Goal: Task Accomplishment & Management: Use online tool/utility

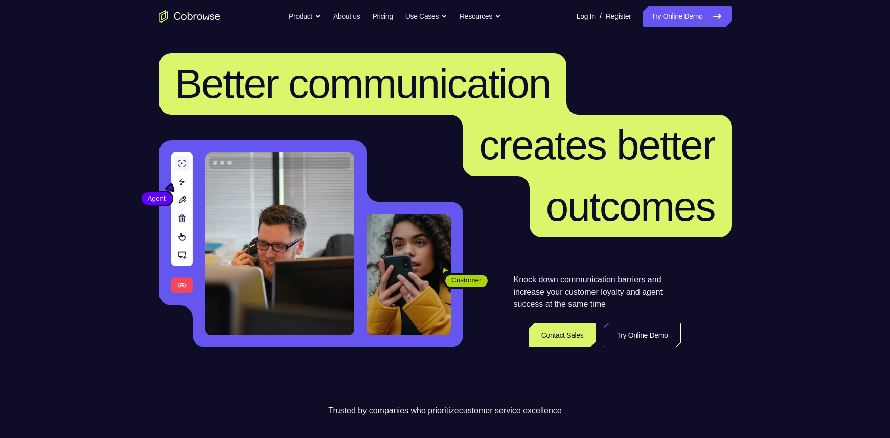
click at [679, 8] on link "Try Online Demo" at bounding box center [687, 16] width 88 height 20
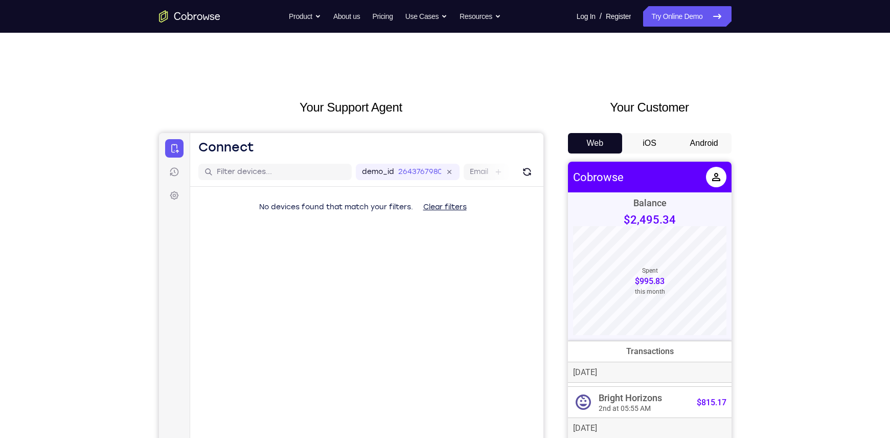
click at [709, 133] on button "Android" at bounding box center [704, 143] width 55 height 20
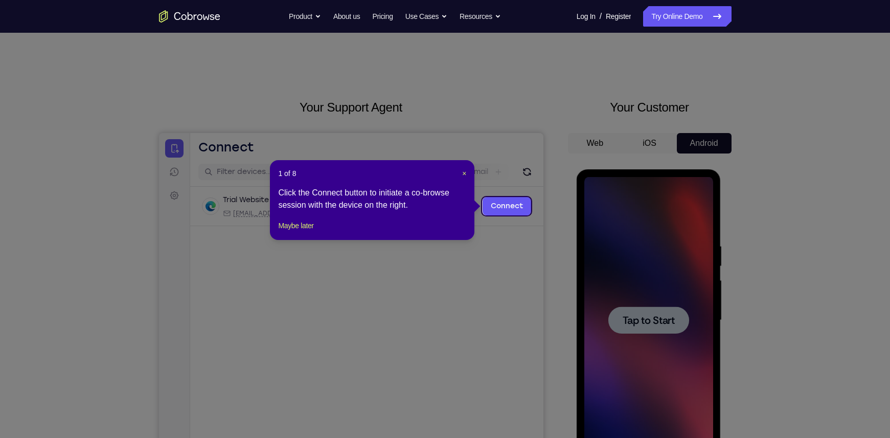
click at [466, 166] on div "1 of 8 × Click the Connect button to initiate a co-browse session with the devi…" at bounding box center [372, 200] width 205 height 80
click at [466, 170] on span "×" at bounding box center [464, 173] width 4 height 8
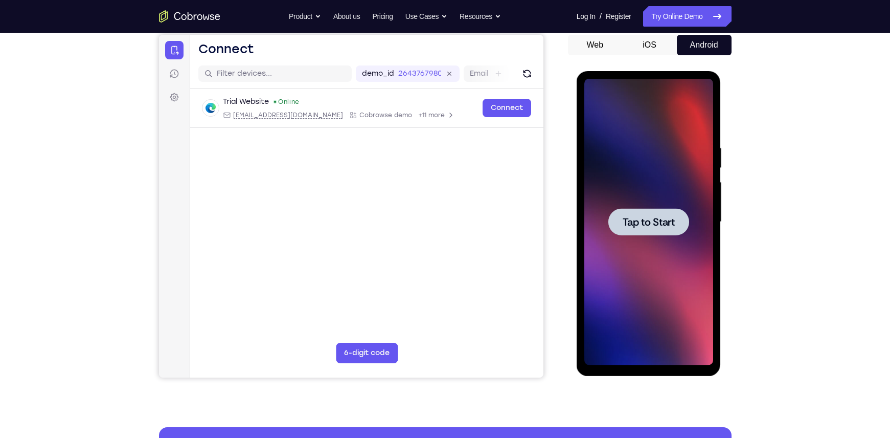
scroll to position [99, 0]
click at [656, 231] on div at bounding box center [648, 221] width 81 height 27
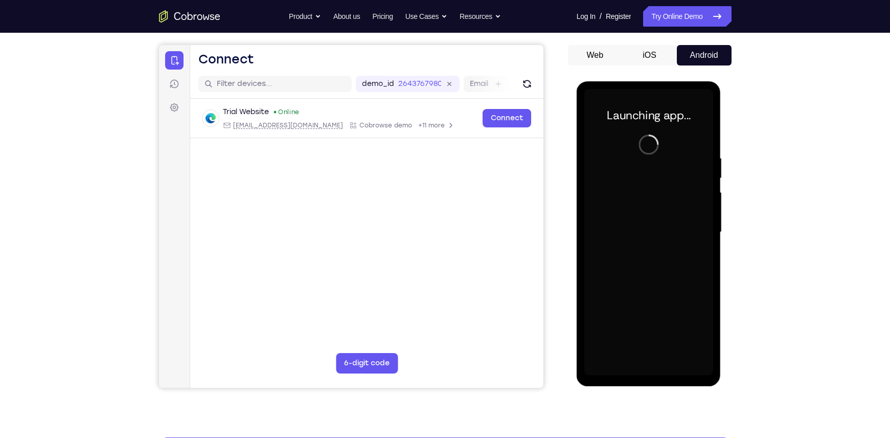
scroll to position [88, 0]
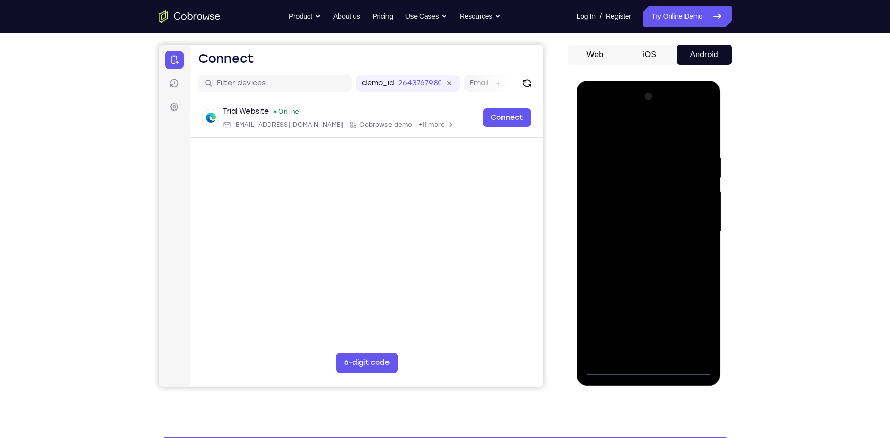
click at [649, 367] on div at bounding box center [648, 231] width 129 height 286
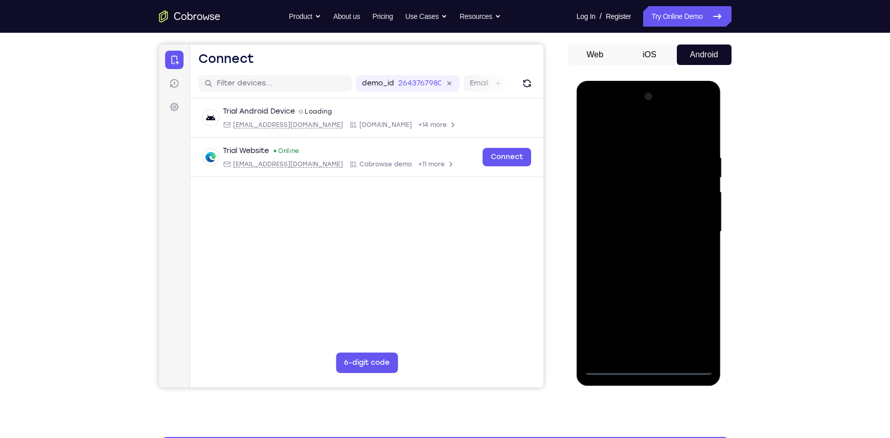
click at [698, 315] on div at bounding box center [648, 231] width 129 height 286
click at [628, 131] on div at bounding box center [648, 231] width 129 height 286
click at [688, 227] on div at bounding box center [648, 231] width 129 height 286
click at [637, 250] on div at bounding box center [648, 231] width 129 height 286
click at [631, 221] on div at bounding box center [648, 231] width 129 height 286
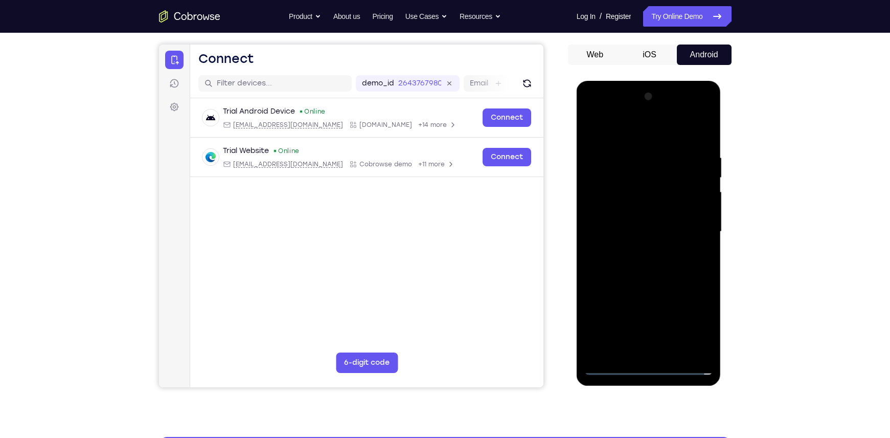
click at [625, 208] on div at bounding box center [648, 231] width 129 height 286
click at [644, 236] on div at bounding box center [648, 231] width 129 height 286
click at [662, 267] on div at bounding box center [648, 231] width 129 height 286
drag, startPoint x: 641, startPoint y: 139, endPoint x: 637, endPoint y: 39, distance: 99.8
click at [637, 81] on html "Online web based iOS Simulators and Android Emulators. Run iPhone, iPad, Mobile…" at bounding box center [650, 234] width 146 height 307
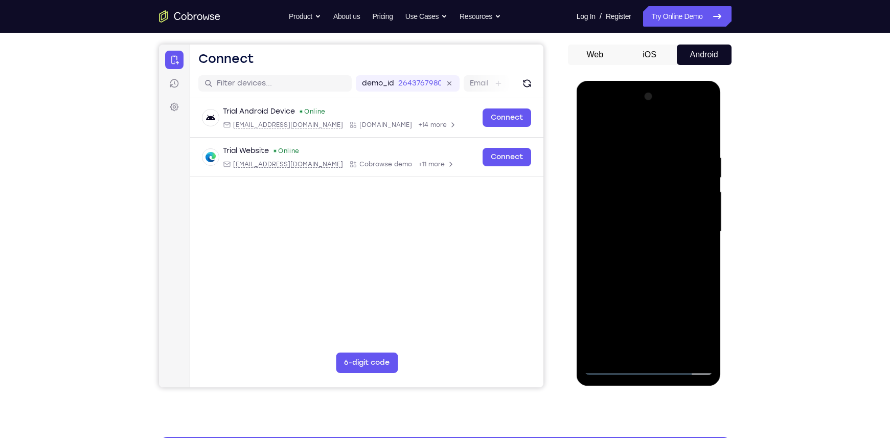
click at [662, 280] on div at bounding box center [648, 231] width 129 height 286
click at [673, 352] on div at bounding box center [648, 231] width 129 height 286
click at [649, 285] on div at bounding box center [648, 231] width 129 height 286
click at [615, 367] on div at bounding box center [648, 231] width 129 height 286
click at [633, 158] on div at bounding box center [648, 231] width 129 height 286
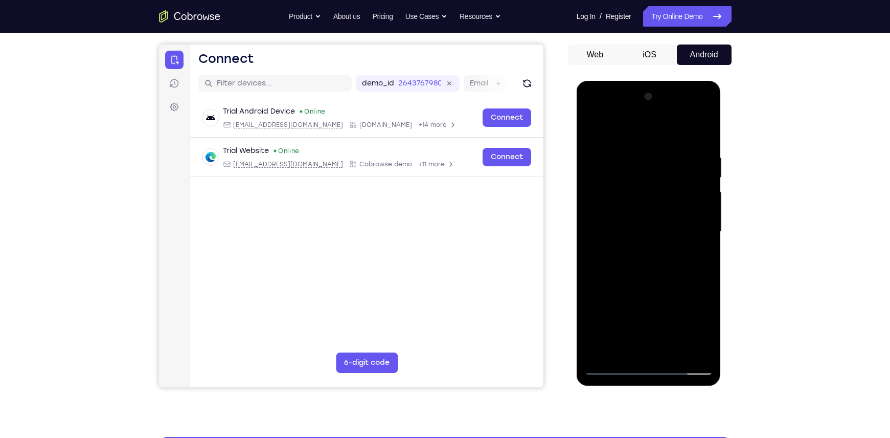
click at [700, 247] on div at bounding box center [648, 231] width 129 height 286
click at [699, 246] on div at bounding box center [648, 231] width 129 height 286
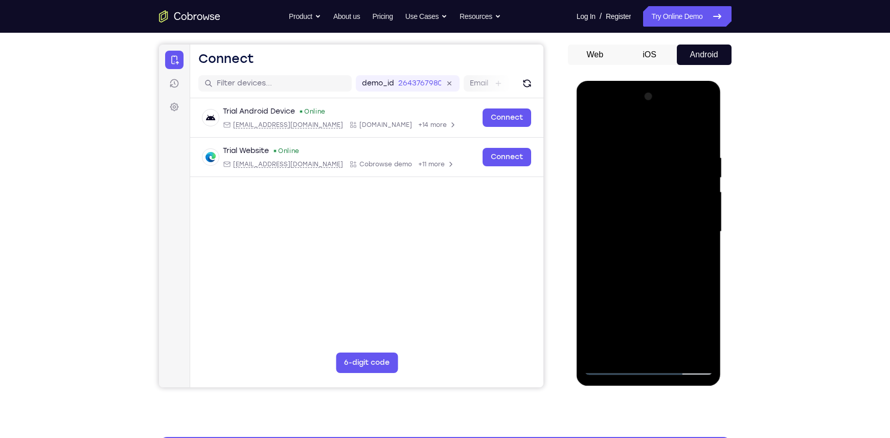
drag, startPoint x: 672, startPoint y: 171, endPoint x: 661, endPoint y: 343, distance: 171.6
click at [661, 343] on div at bounding box center [648, 231] width 129 height 286
drag, startPoint x: 652, startPoint y: 273, endPoint x: 651, endPoint y: 157, distance: 115.5
click at [651, 157] on div at bounding box center [648, 231] width 129 height 286
click at [596, 258] on div at bounding box center [648, 231] width 129 height 286
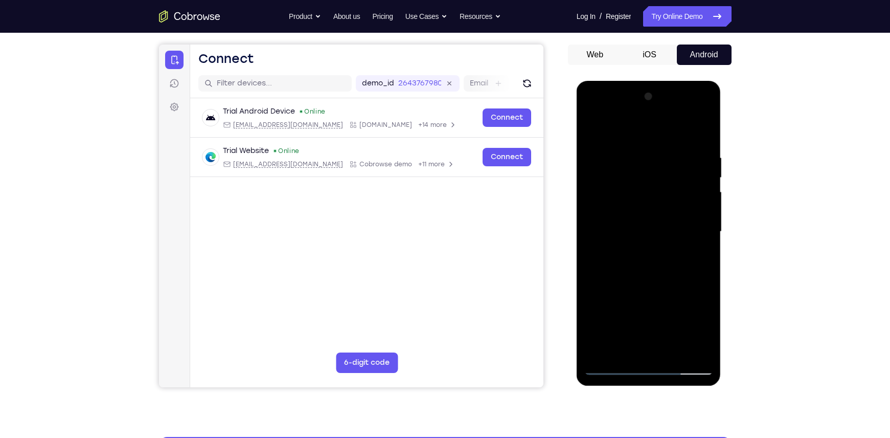
drag, startPoint x: 643, startPoint y: 235, endPoint x: 649, endPoint y: 39, distance: 196.4
click at [649, 81] on html "Online web based iOS Simulators and Android Emulators. Run iPhone, iPad, Mobile…" at bounding box center [650, 234] width 146 height 307
drag, startPoint x: 644, startPoint y: 285, endPoint x: 657, endPoint y: 70, distance: 215.7
click at [657, 81] on html "Online web based iOS Simulators and Android Emulators. Run iPhone, iPad, Mobile…" at bounding box center [650, 234] width 146 height 307
drag, startPoint x: 657, startPoint y: 263, endPoint x: 661, endPoint y: 39, distance: 224.5
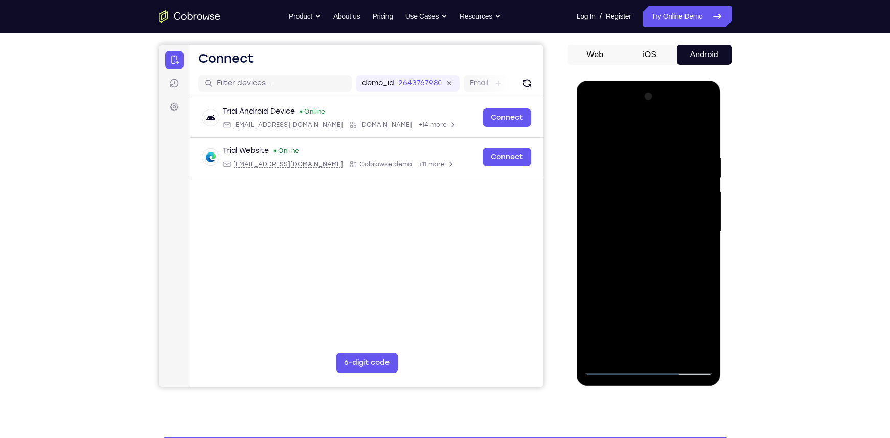
click at [661, 81] on html "Online web based iOS Simulators and Android Emulators. Run iPhone, iPad, Mobile…" at bounding box center [650, 234] width 146 height 307
drag, startPoint x: 643, startPoint y: 230, endPoint x: 629, endPoint y: 388, distance: 158.1
click at [629, 388] on html "Online web based iOS Simulators and Android Emulators. Run iPhone, iPad, Mobile…" at bounding box center [650, 234] width 146 height 307
drag, startPoint x: 624, startPoint y: 244, endPoint x: 625, endPoint y: 304, distance: 59.3
click at [625, 304] on div at bounding box center [648, 231] width 129 height 286
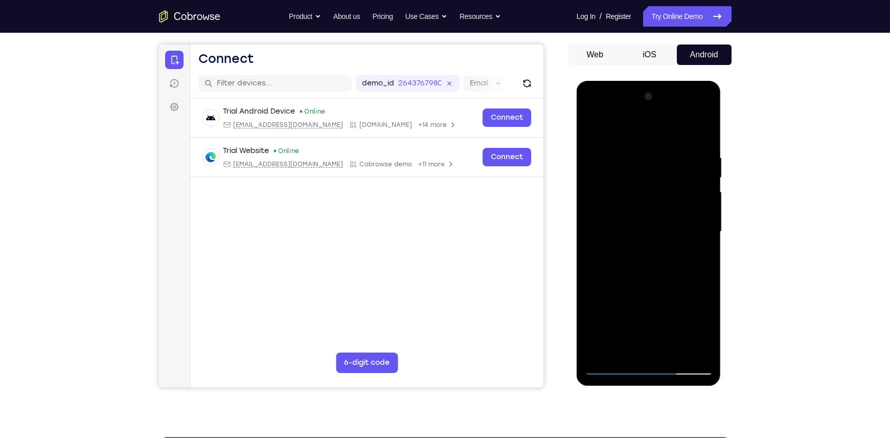
click at [708, 234] on div at bounding box center [648, 231] width 129 height 286
click at [595, 323] on div at bounding box center [648, 231] width 129 height 286
drag, startPoint x: 647, startPoint y: 300, endPoint x: 649, endPoint y: 93, distance: 206.6
click at [649, 93] on div at bounding box center [648, 231] width 129 height 286
drag, startPoint x: 657, startPoint y: 268, endPoint x: 662, endPoint y: 207, distance: 62.0
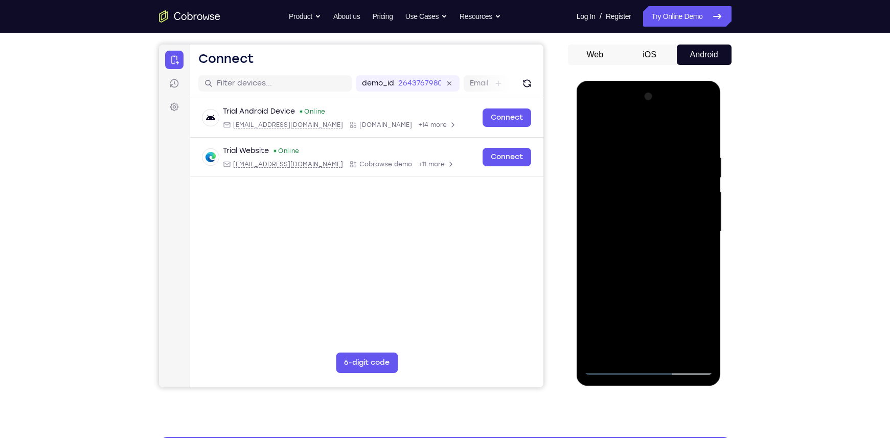
click at [662, 207] on div at bounding box center [648, 231] width 129 height 286
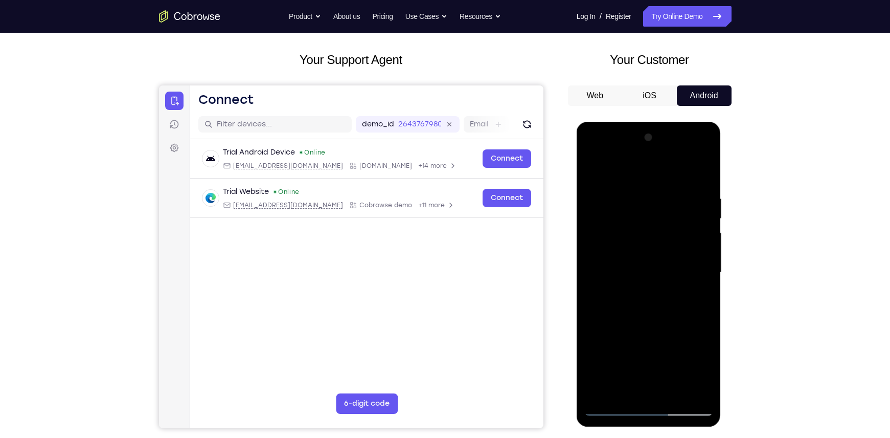
scroll to position [63, 0]
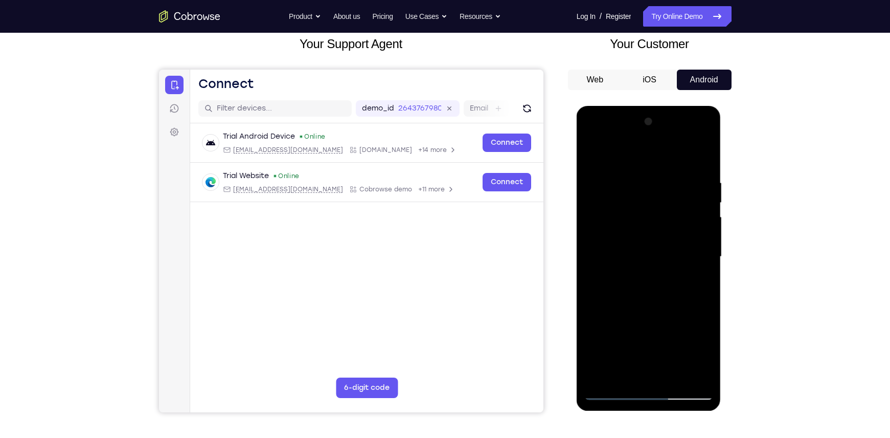
drag, startPoint x: 666, startPoint y: 297, endPoint x: 679, endPoint y: 177, distance: 120.9
click at [679, 177] on div at bounding box center [648, 256] width 129 height 286
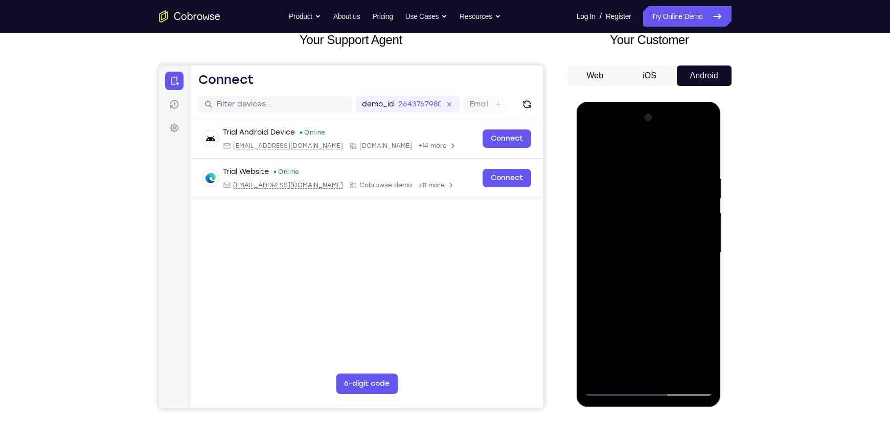
scroll to position [68, 0]
drag, startPoint x: 677, startPoint y: 296, endPoint x: 674, endPoint y: 208, distance: 87.5
click at [674, 208] on div at bounding box center [648, 252] width 129 height 286
drag, startPoint x: 658, startPoint y: 337, endPoint x: 661, endPoint y: 135, distance: 202.0
click at [661, 135] on div at bounding box center [648, 252] width 129 height 286
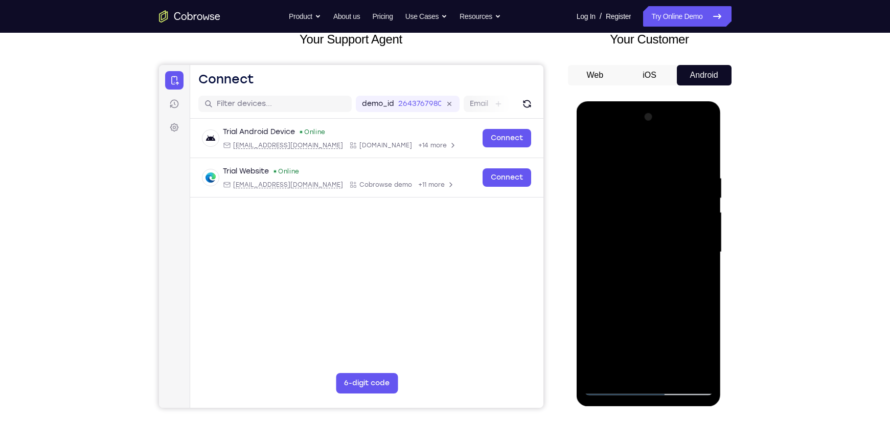
drag, startPoint x: 654, startPoint y: 270, endPoint x: 664, endPoint y: 61, distance: 209.8
click at [664, 101] on html "Online web based iOS Simulators and Android Emulators. Run iPhone, iPad, Mobile…" at bounding box center [650, 254] width 146 height 307
drag, startPoint x: 653, startPoint y: 278, endPoint x: 656, endPoint y: 223, distance: 55.3
click at [656, 223] on div at bounding box center [648, 252] width 129 height 286
drag, startPoint x: 662, startPoint y: 261, endPoint x: 665, endPoint y: 232, distance: 29.3
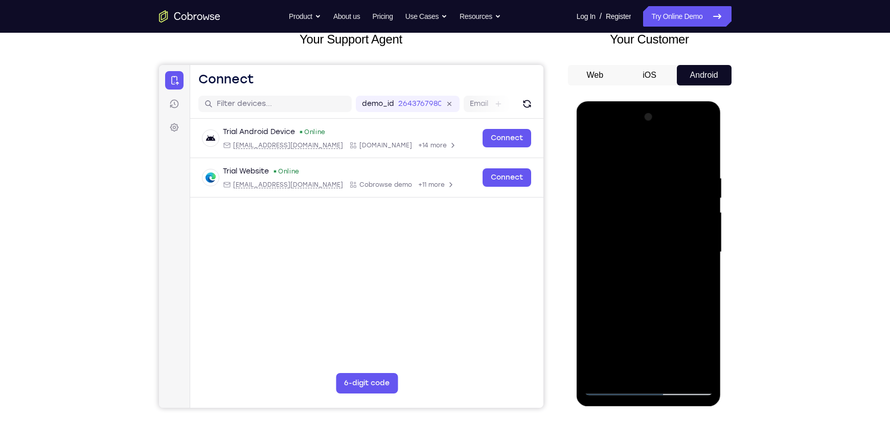
click at [665, 232] on div at bounding box center [648, 252] width 129 height 286
click at [710, 253] on div at bounding box center [648, 252] width 129 height 286
drag, startPoint x: 672, startPoint y: 272, endPoint x: 670, endPoint y: 106, distance: 166.7
click at [670, 106] on div at bounding box center [649, 253] width 145 height 305
drag, startPoint x: 666, startPoint y: 305, endPoint x: 675, endPoint y: 127, distance: 178.1
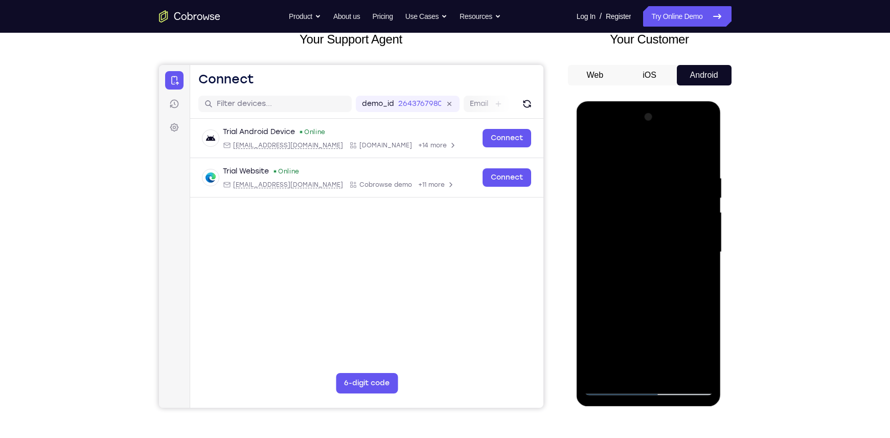
click at [675, 127] on div at bounding box center [648, 252] width 129 height 286
drag, startPoint x: 656, startPoint y: 277, endPoint x: 669, endPoint y: 150, distance: 127.0
click at [669, 150] on div at bounding box center [648, 252] width 129 height 286
click at [596, 336] on div at bounding box center [648, 252] width 129 height 286
drag, startPoint x: 654, startPoint y: 307, endPoint x: 658, endPoint y: 70, distance: 236.7
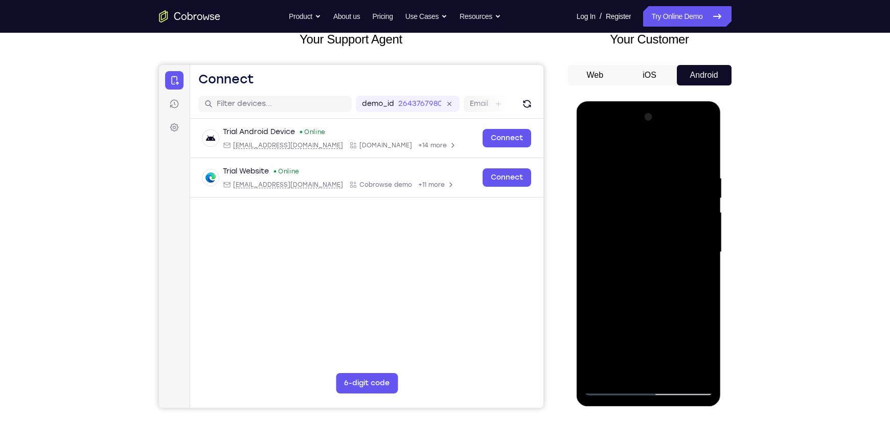
click at [658, 101] on html "Online web based iOS Simulators and Android Emulators. Run iPhone, iPad, Mobile…" at bounding box center [650, 254] width 146 height 307
drag, startPoint x: 656, startPoint y: 284, endPoint x: 649, endPoint y: 410, distance: 125.5
click at [649, 408] on html "Online web based iOS Simulators and Android Emulators. Run iPhone, iPad, Mobile…" at bounding box center [650, 254] width 146 height 307
drag, startPoint x: 642, startPoint y: 220, endPoint x: 639, endPoint y: 299, distance: 79.3
click at [639, 299] on div at bounding box center [648, 252] width 129 height 286
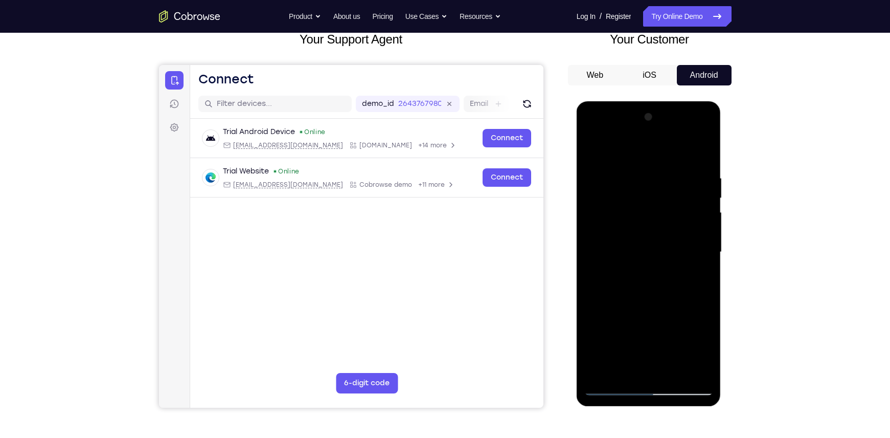
drag, startPoint x: 652, startPoint y: 212, endPoint x: 650, endPoint y: 372, distance: 160.0
click at [650, 372] on div at bounding box center [648, 252] width 129 height 286
drag, startPoint x: 664, startPoint y: 232, endPoint x: 681, endPoint y: 342, distance: 110.8
click at [681, 342] on div at bounding box center [648, 252] width 129 height 286
drag, startPoint x: 648, startPoint y: 338, endPoint x: 661, endPoint y: 39, distance: 299.3
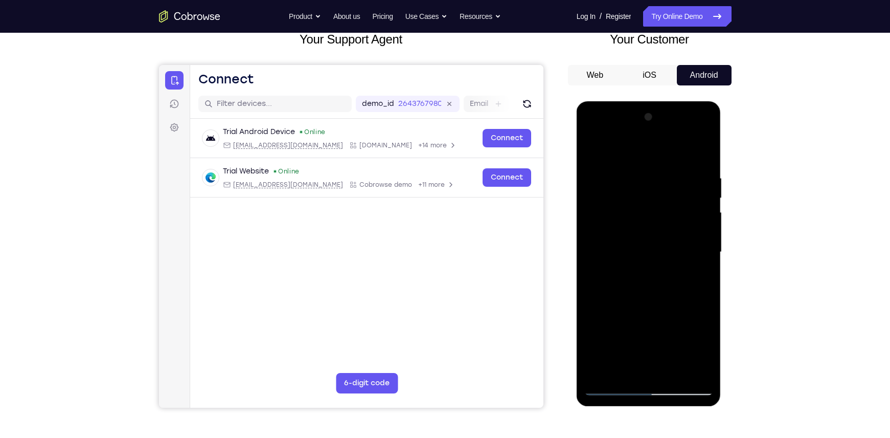
click at [661, 101] on html "Online web based iOS Simulators and Android Emulators. Run iPhone, iPad, Mobile…" at bounding box center [650, 254] width 146 height 307
drag, startPoint x: 671, startPoint y: 299, endPoint x: 678, endPoint y: 39, distance: 259.8
click at [678, 101] on html "Online web based iOS Simulators and Android Emulators. Run iPhone, iPad, Mobile…" at bounding box center [650, 254] width 146 height 307
drag, startPoint x: 642, startPoint y: 277, endPoint x: 650, endPoint y: 249, distance: 28.8
click at [650, 249] on div at bounding box center [648, 252] width 129 height 286
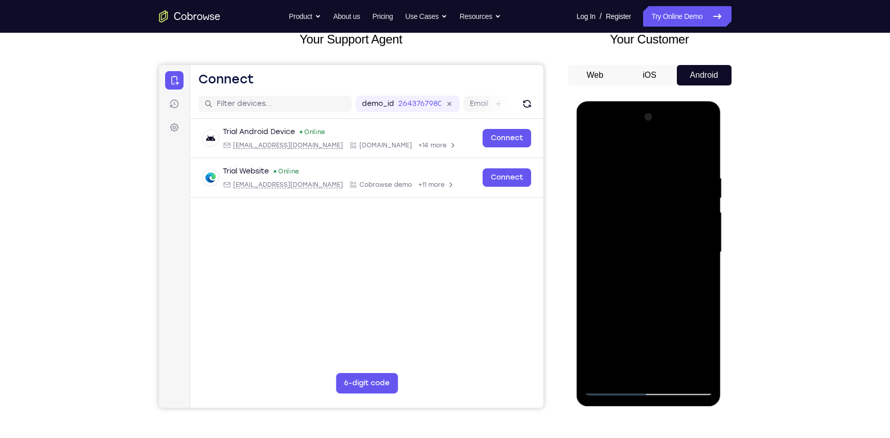
drag, startPoint x: 633, startPoint y: 300, endPoint x: 673, endPoint y: 39, distance: 264.3
click at [673, 101] on html "Online web based iOS Simulators and Android Emulators. Run iPhone, iPad, Mobile…" at bounding box center [650, 254] width 146 height 307
drag, startPoint x: 648, startPoint y: 298, endPoint x: 665, endPoint y: 191, distance: 108.3
click at [665, 191] on div at bounding box center [648, 252] width 129 height 286
click at [593, 305] on div at bounding box center [648, 252] width 129 height 286
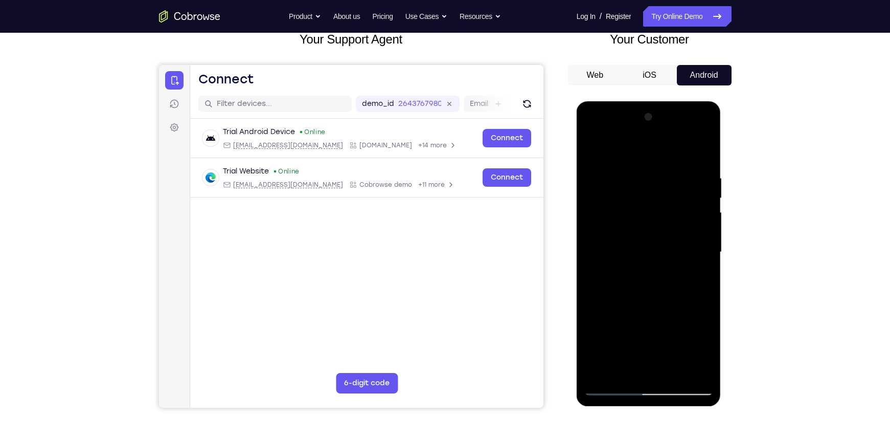
drag, startPoint x: 654, startPoint y: 323, endPoint x: 693, endPoint y: 140, distance: 187.0
click at [693, 140] on div at bounding box center [648, 252] width 129 height 286
drag, startPoint x: 654, startPoint y: 267, endPoint x: 659, endPoint y: 226, distance: 41.7
click at [659, 226] on div at bounding box center [648, 252] width 129 height 286
click at [589, 319] on div at bounding box center [648, 252] width 129 height 286
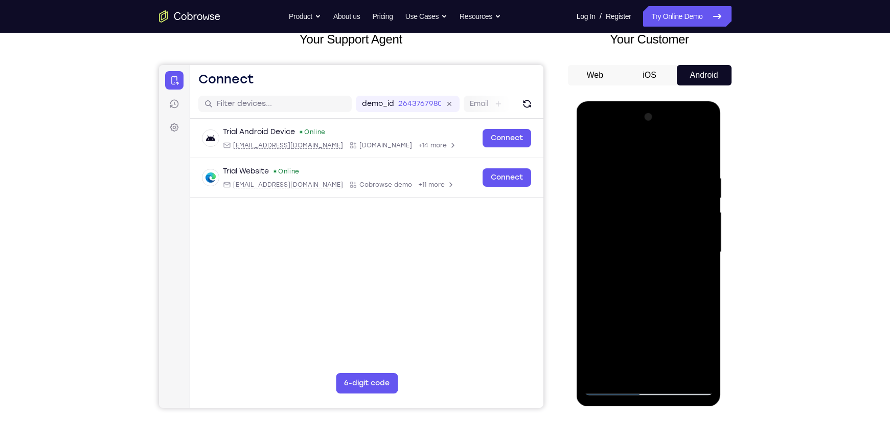
click at [708, 235] on div at bounding box center [648, 252] width 129 height 286
click at [590, 235] on div at bounding box center [648, 252] width 129 height 286
